Goal: Task Accomplishment & Management: Manage account settings

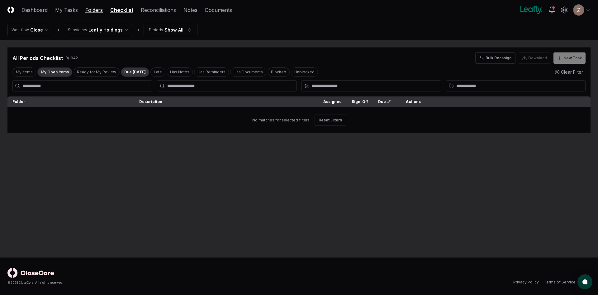
click at [98, 11] on link "Folders" at bounding box center [93, 9] width 17 height 7
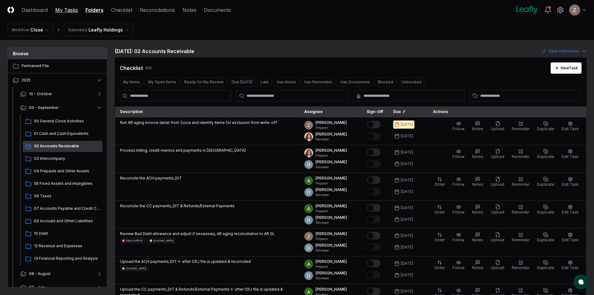
click at [58, 8] on link "My Tasks" at bounding box center [66, 9] width 23 height 7
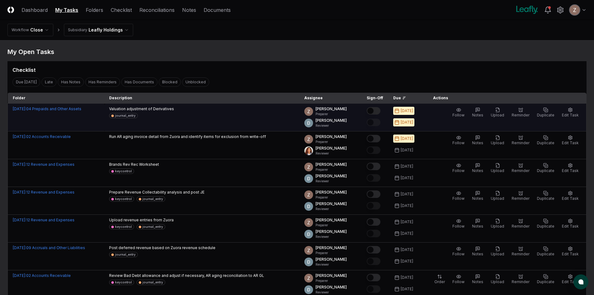
click at [375, 109] on button "Mark complete" at bounding box center [373, 110] width 14 height 7
click at [500, 115] on span "Upload" at bounding box center [497, 115] width 13 height 5
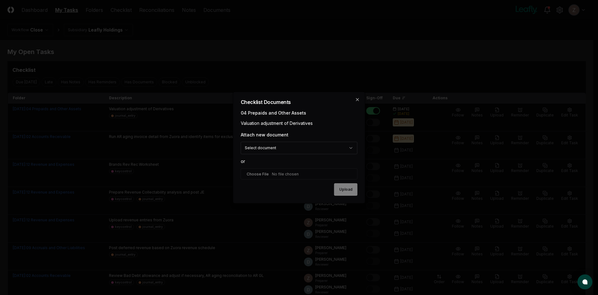
click at [255, 174] on input "file" at bounding box center [299, 173] width 117 height 11
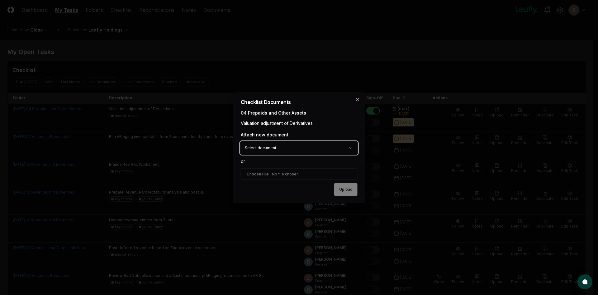
click at [290, 173] on input "file" at bounding box center [299, 173] width 117 height 11
type input "**********"
click at [343, 191] on button "Upload" at bounding box center [345, 189] width 23 height 12
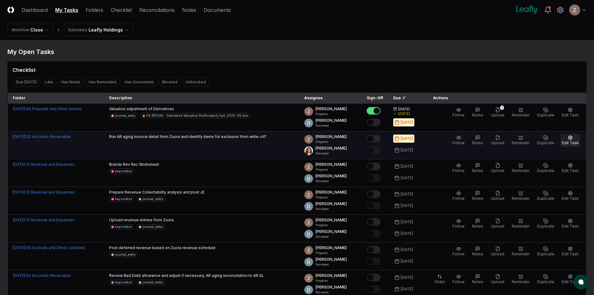
click at [564, 139] on button "Edit Task" at bounding box center [569, 140] width 19 height 13
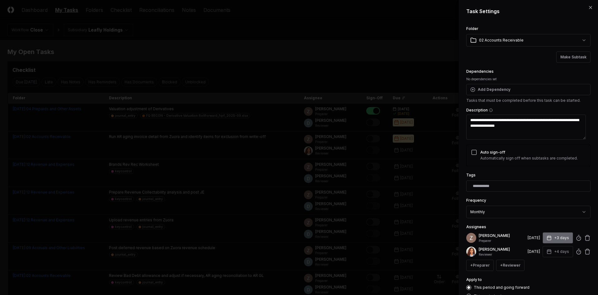
click at [562, 238] on button "+3 days" at bounding box center [558, 237] width 31 height 11
type textarea "*"
click at [540, 260] on input "*" at bounding box center [535, 261] width 22 height 11
type input "*"
click at [540, 260] on input "*" at bounding box center [535, 261] width 22 height 11
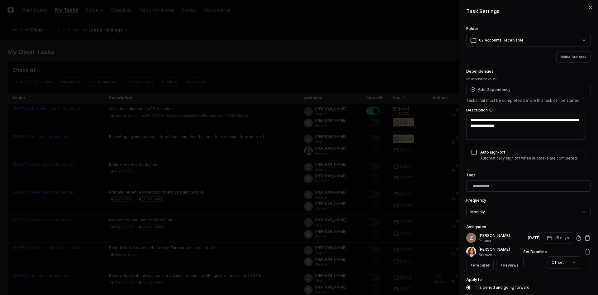
click at [557, 222] on div "**********" at bounding box center [529, 161] width 124 height 273
click at [555, 250] on button "+4 days" at bounding box center [558, 251] width 31 height 11
click at [540, 275] on input "*" at bounding box center [535, 275] width 22 height 11
type input "*"
click at [540, 275] on input "*" at bounding box center [535, 275] width 22 height 11
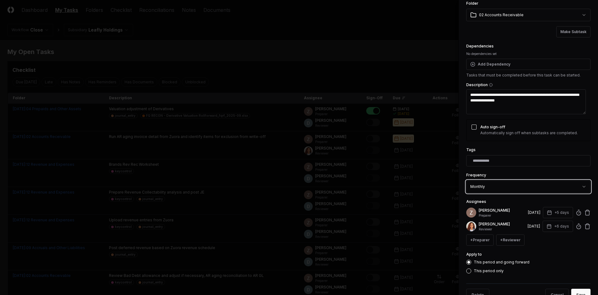
scroll to position [44, 0]
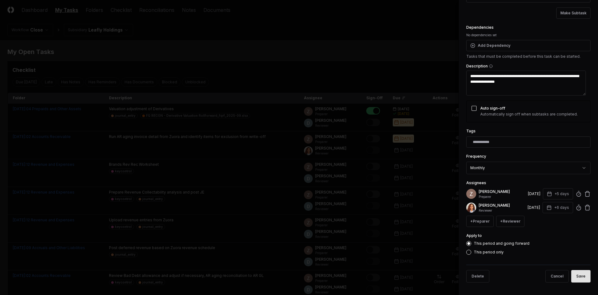
click at [581, 276] on button "Save" at bounding box center [581, 276] width 19 height 12
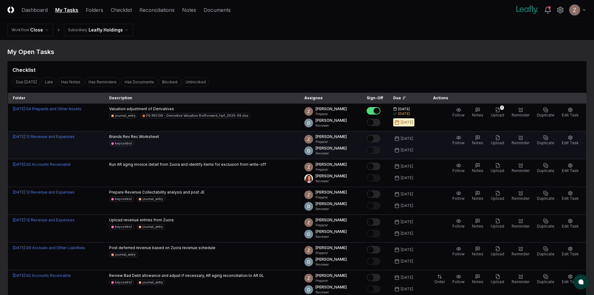
click at [380, 137] on button "Mark complete" at bounding box center [373, 138] width 14 height 7
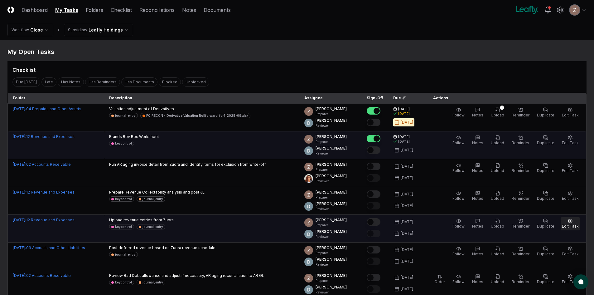
click at [570, 224] on span "Edit Task" at bounding box center [570, 225] width 17 height 5
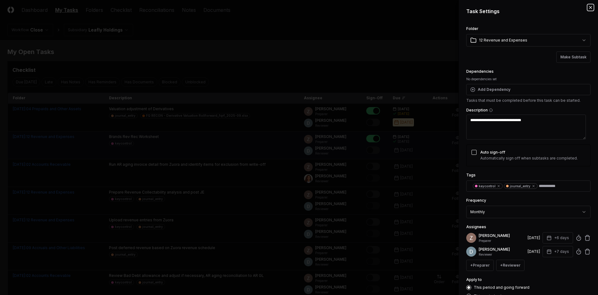
click at [588, 7] on icon "button" at bounding box center [590, 7] width 5 height 5
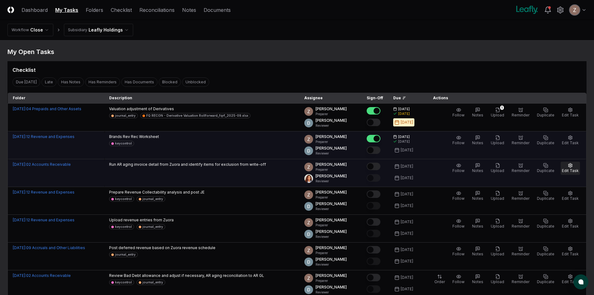
click at [571, 167] on icon "button" at bounding box center [570, 165] width 4 height 4
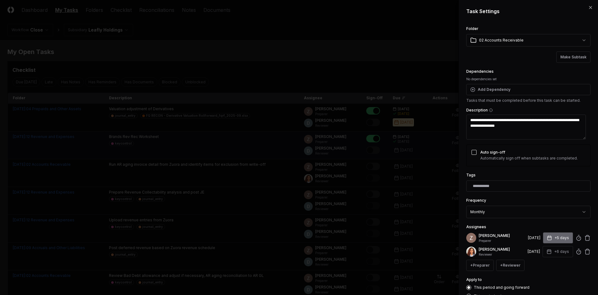
click at [555, 237] on button "+5 days" at bounding box center [558, 237] width 30 height 11
type textarea "*"
type input "*"
click at [538, 261] on input "*" at bounding box center [535, 261] width 22 height 11
click at [550, 242] on button "+6 days" at bounding box center [558, 237] width 31 height 11
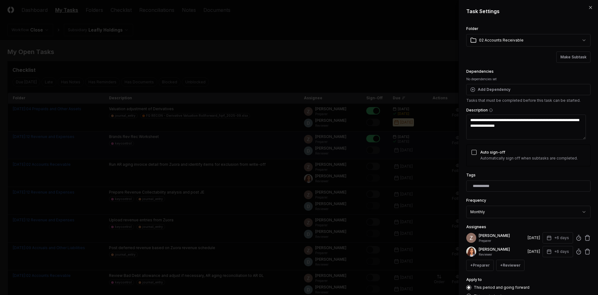
click at [528, 248] on div "[PERSON_NAME] Reviewer [DATE] +6 days" at bounding box center [529, 251] width 124 height 11
click at [528, 253] on div "[DATE]" at bounding box center [534, 251] width 12 height 6
click at [551, 250] on button "+6 days" at bounding box center [558, 251] width 31 height 11
type input "*"
click at [539, 274] on input "*" at bounding box center [535, 275] width 22 height 11
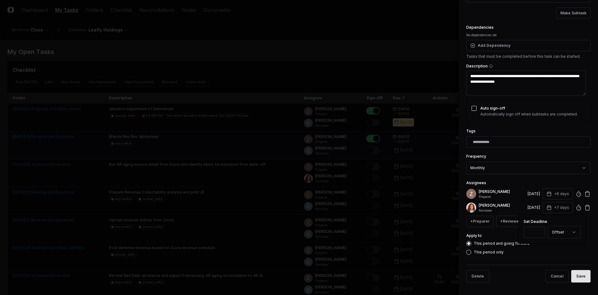
click at [573, 272] on button "Save" at bounding box center [581, 276] width 19 height 12
type textarea "*"
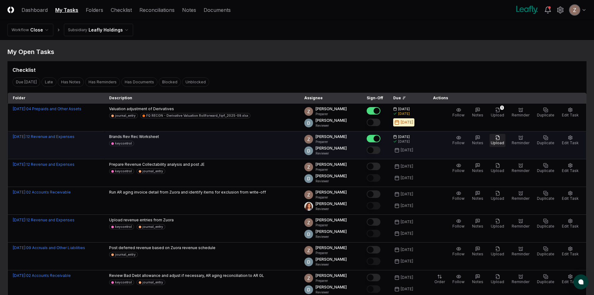
click at [500, 137] on icon "button" at bounding box center [497, 137] width 5 height 5
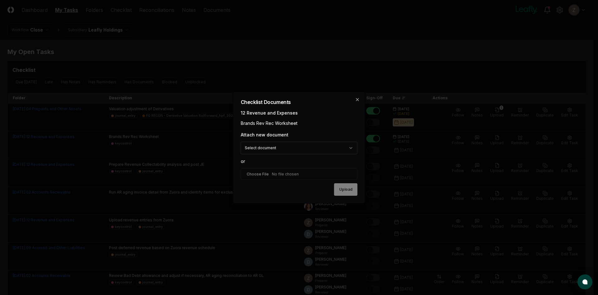
type input "**********"
click at [349, 192] on button "Upload" at bounding box center [345, 189] width 23 height 12
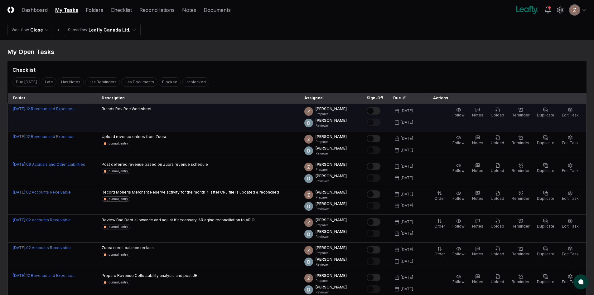
click at [380, 111] on button "Mark complete" at bounding box center [373, 110] width 14 height 7
click at [497, 110] on button "Upload" at bounding box center [497, 112] width 16 height 13
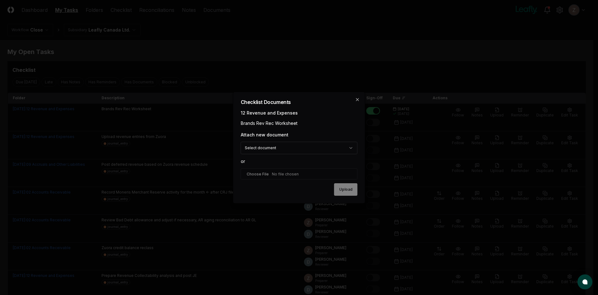
type input "**********"
click at [353, 185] on button "Upload" at bounding box center [345, 189] width 23 height 12
click at [339, 187] on div "Upload" at bounding box center [299, 189] width 117 height 12
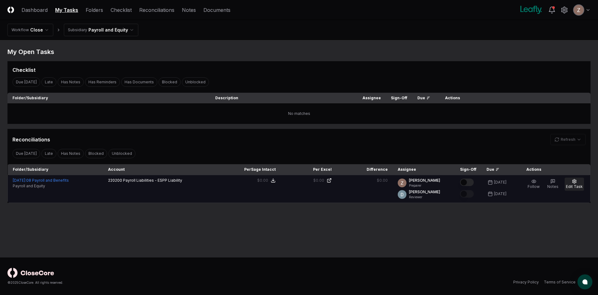
click at [578, 183] on button "Edit Task" at bounding box center [574, 183] width 19 height 13
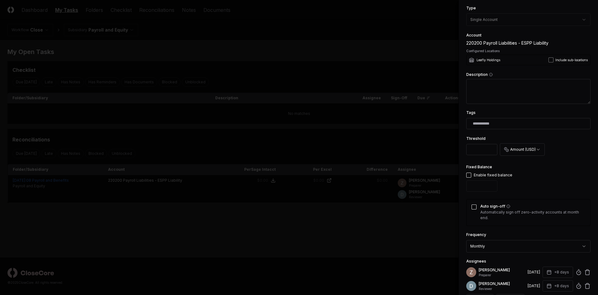
scroll to position [186, 0]
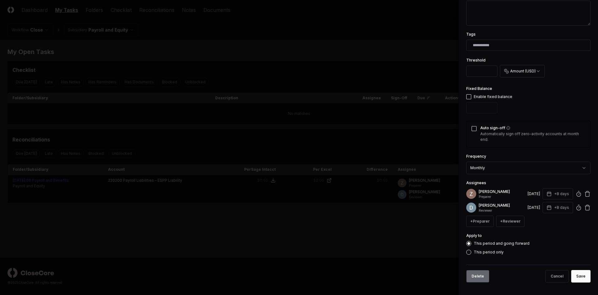
click at [479, 273] on button "Delete" at bounding box center [478, 276] width 23 height 12
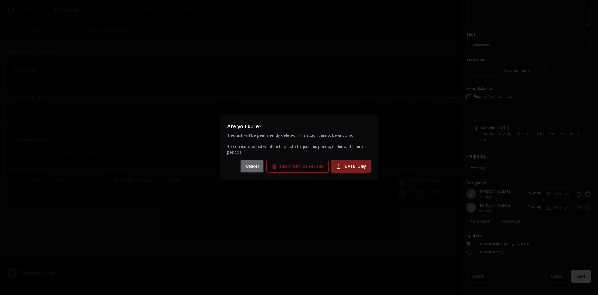
click at [256, 164] on button "Cancel" at bounding box center [252, 166] width 23 height 12
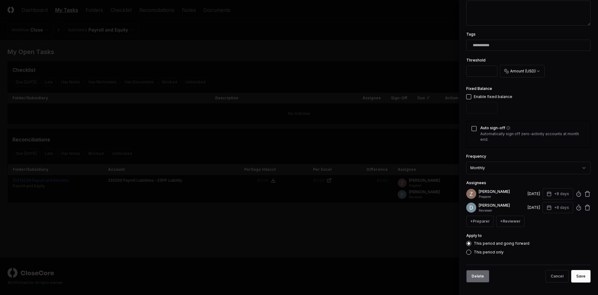
click at [477, 271] on button "Delete" at bounding box center [478, 276] width 23 height 12
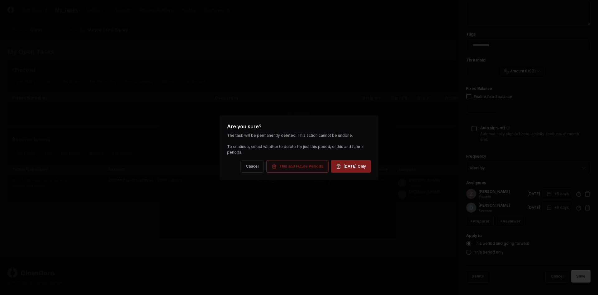
click at [300, 168] on div "This and Future Periods" at bounding box center [301, 166] width 44 height 6
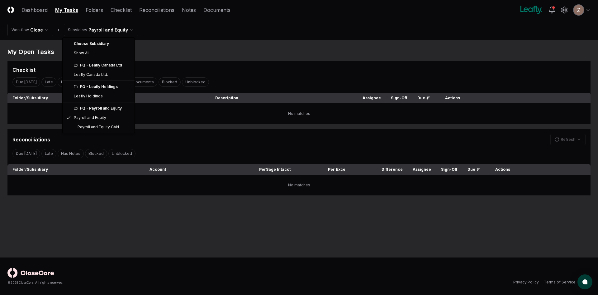
click at [112, 31] on html "CloseCore Dashboard My Tasks Folders Checklist Reconciliations Notes Documents …" at bounding box center [299, 147] width 598 height 295
click at [105, 134] on html "CloseCore Dashboard My Tasks Folders Checklist Reconciliations Notes Documents …" at bounding box center [299, 147] width 598 height 295
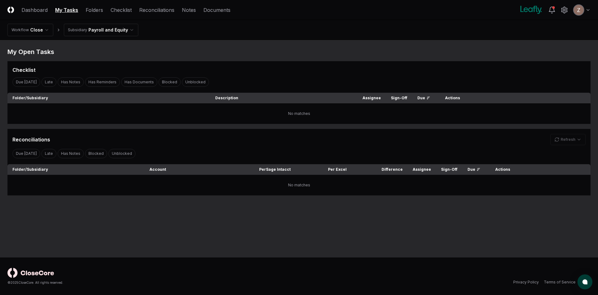
click at [105, 130] on div "Reconciliations Refresh" at bounding box center [298, 137] width 583 height 16
click at [117, 29] on html "CloseCore Dashboard My Tasks Folders Checklist Reconciliations Notes Documents …" at bounding box center [299, 147] width 598 height 295
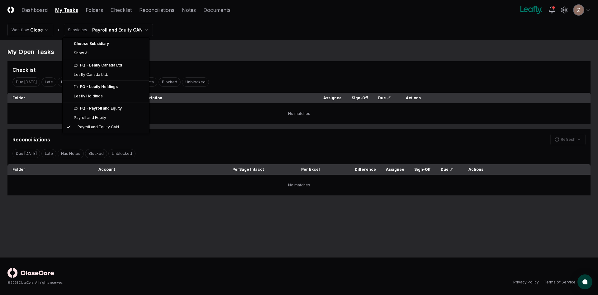
click at [99, 31] on html "CloseCore Dashboard My Tasks Folders Checklist Reconciliations Notes Documents …" at bounding box center [299, 147] width 598 height 295
